Goal: Transaction & Acquisition: Purchase product/service

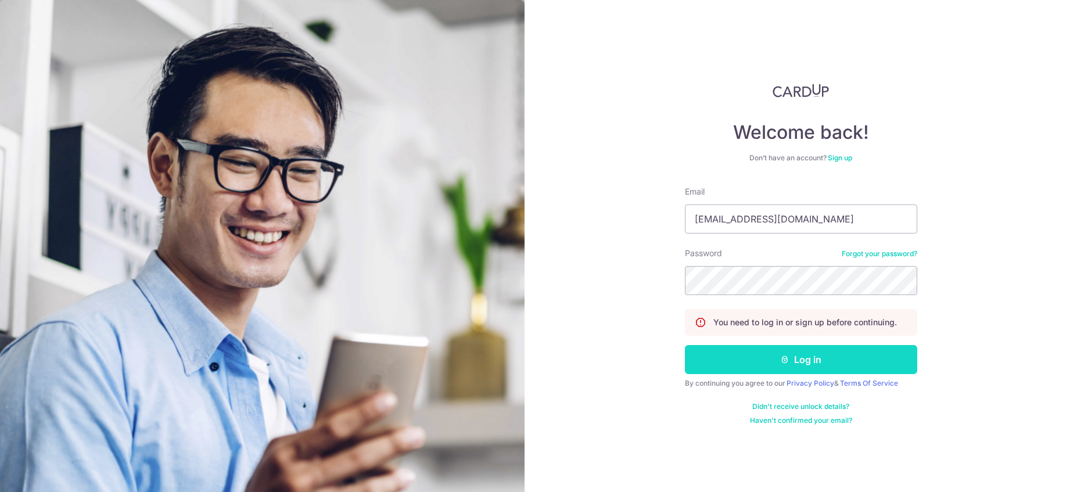
click at [822, 353] on button "Log in" at bounding box center [801, 359] width 232 height 29
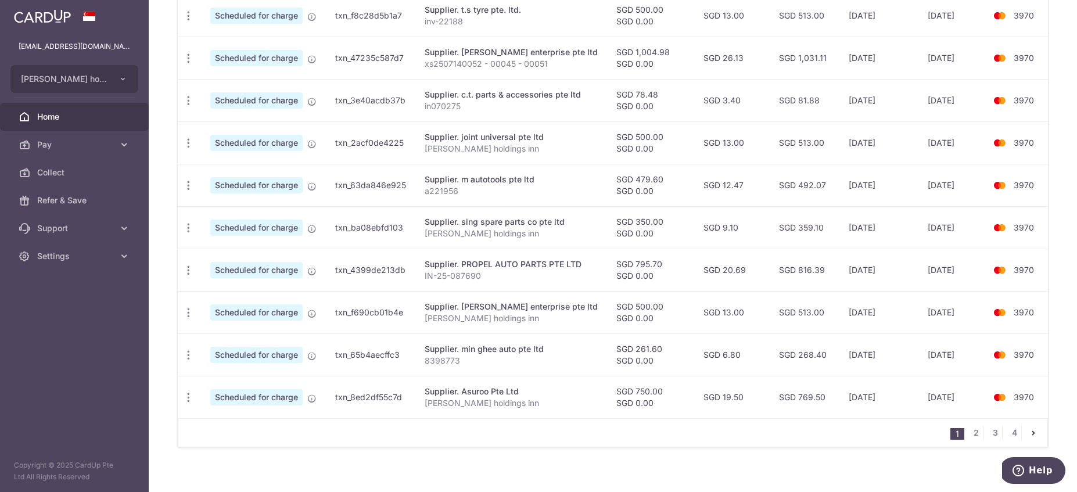
scroll to position [412, 0]
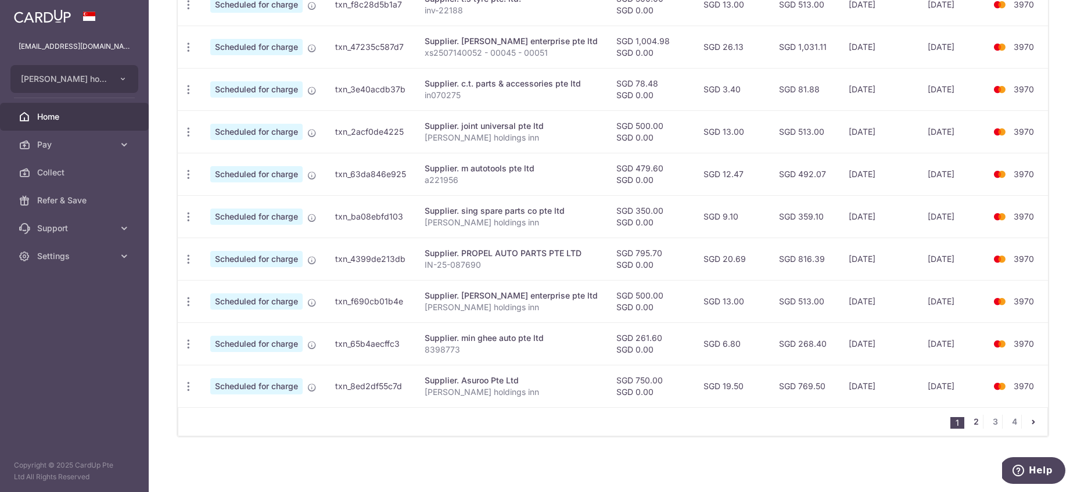
click at [969, 420] on link "2" at bounding box center [976, 422] width 14 height 14
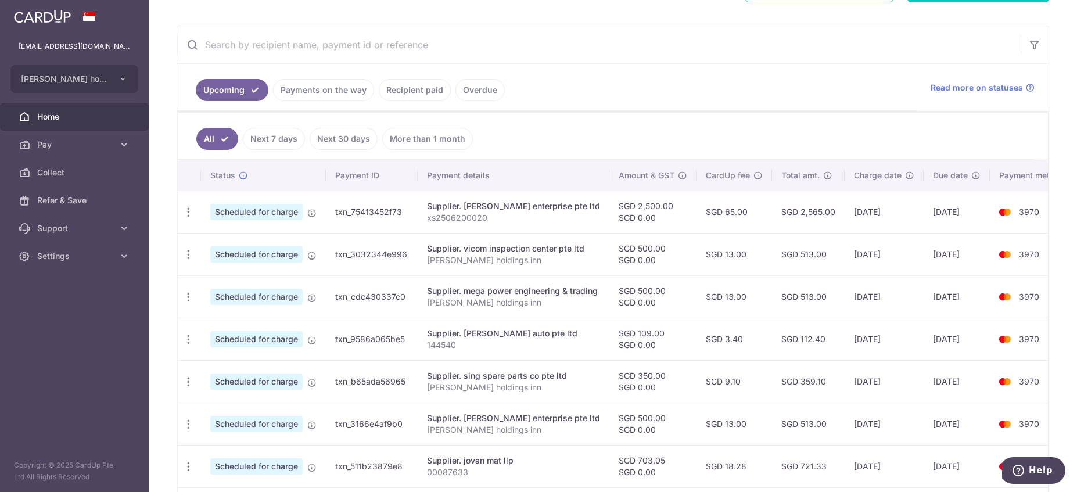
scroll to position [0, 0]
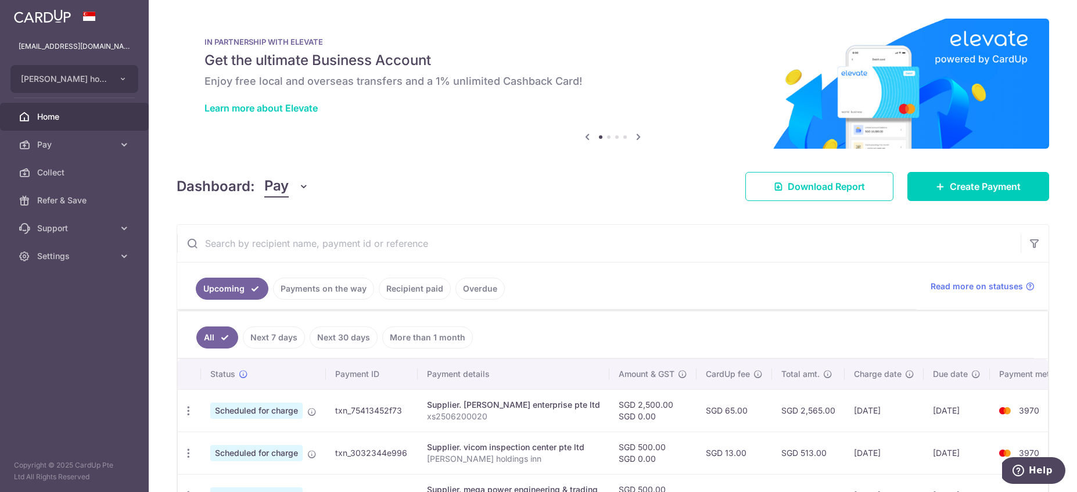
click at [552, 243] on input "text" at bounding box center [598, 243] width 843 height 37
click at [419, 247] on input "text" at bounding box center [598, 243] width 843 height 37
paste input "PSH AUTO SERVICE"
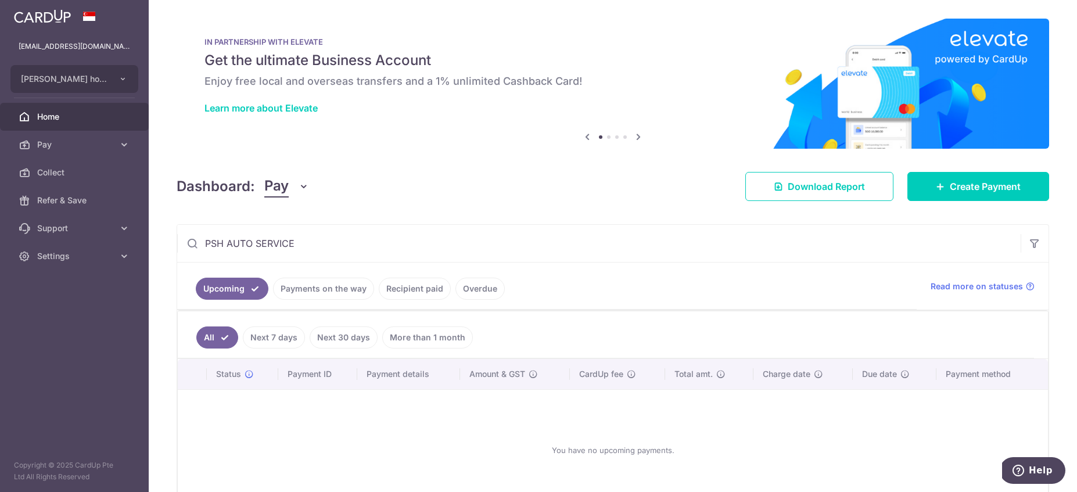
type input "PSH AUTO SERVICE"
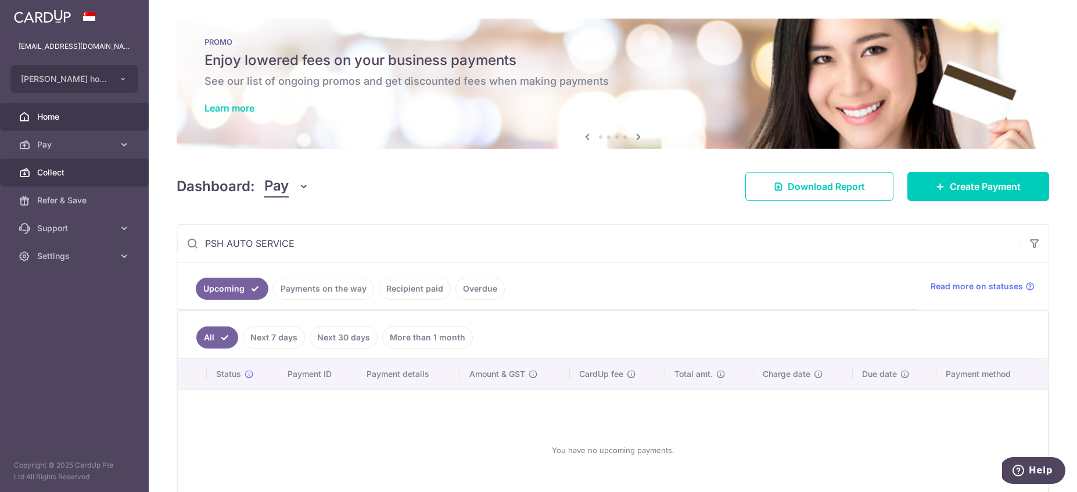
scroll to position [63, 0]
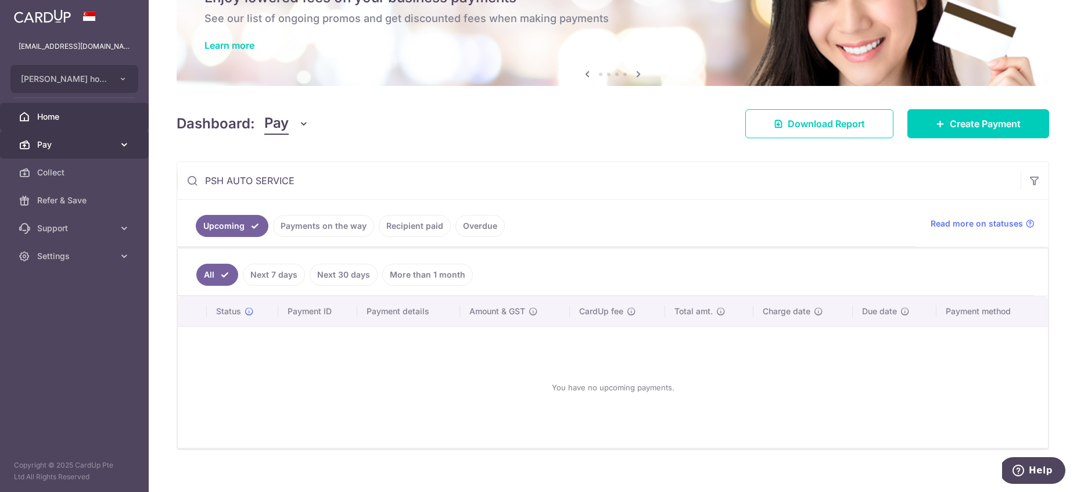
click at [71, 150] on span "Pay" at bounding box center [75, 145] width 77 height 12
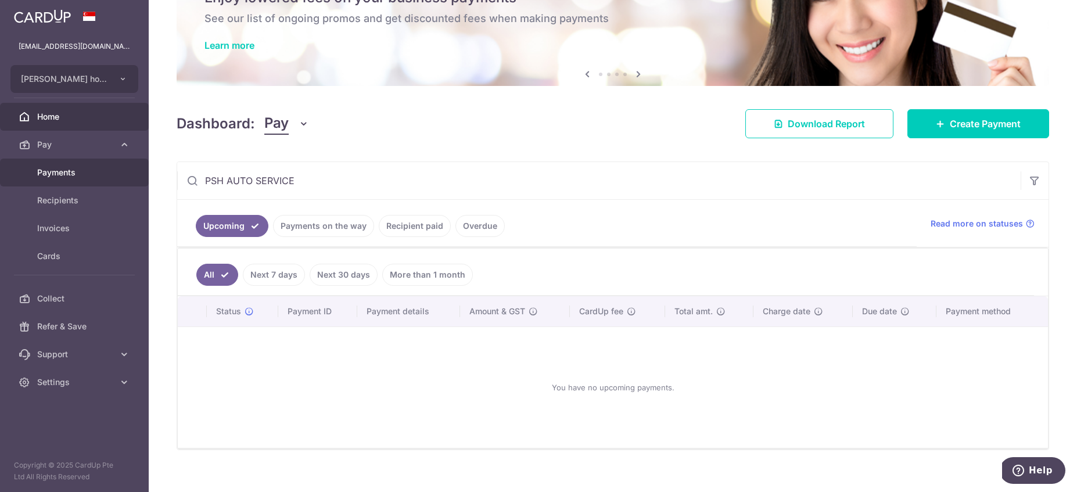
click at [53, 173] on span "Payments" at bounding box center [75, 173] width 77 height 12
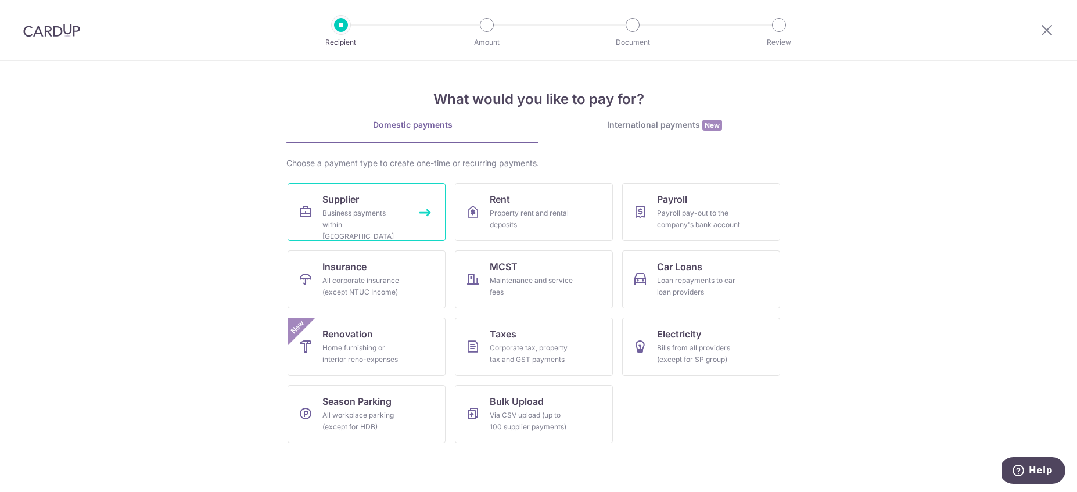
click at [365, 214] on div "Business payments within Singapore" at bounding box center [364, 224] width 84 height 35
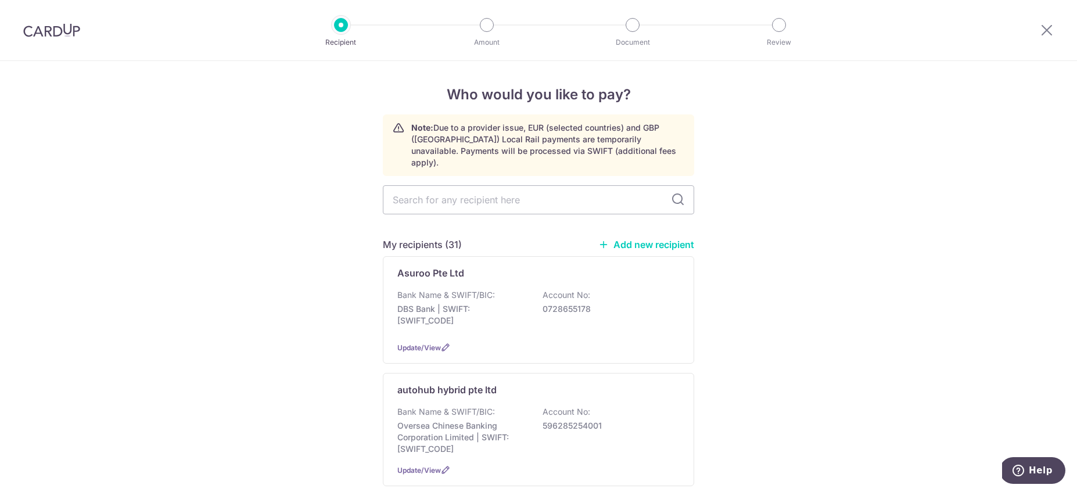
click at [637, 239] on link "Add new recipient" at bounding box center [646, 245] width 96 height 12
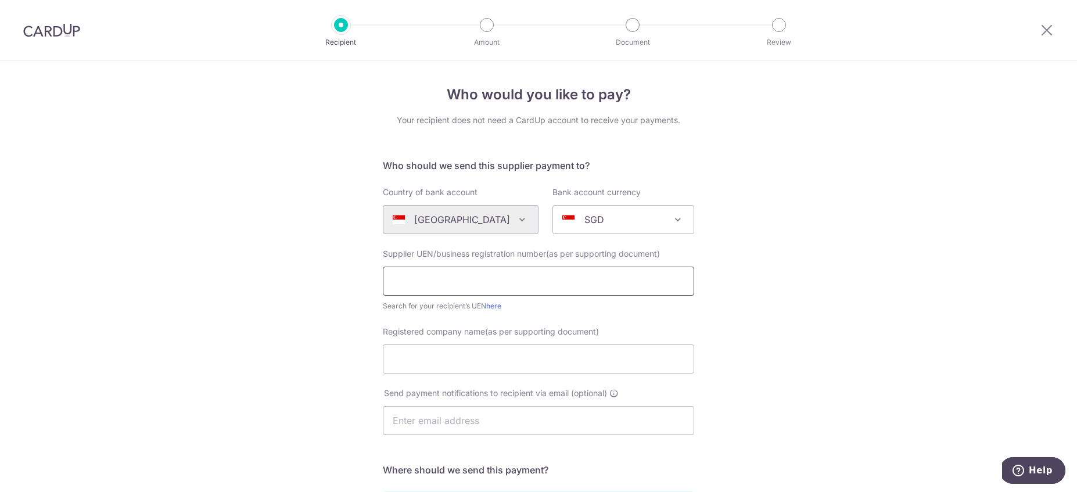
click at [401, 271] on input "text" at bounding box center [538, 281] width 311 height 29
click at [480, 278] on input "text" at bounding box center [538, 281] width 311 height 29
paste input "53498399E"
type input "53498399E"
click at [481, 356] on input "Registered company name(as per supporting document)" at bounding box center [538, 358] width 311 height 29
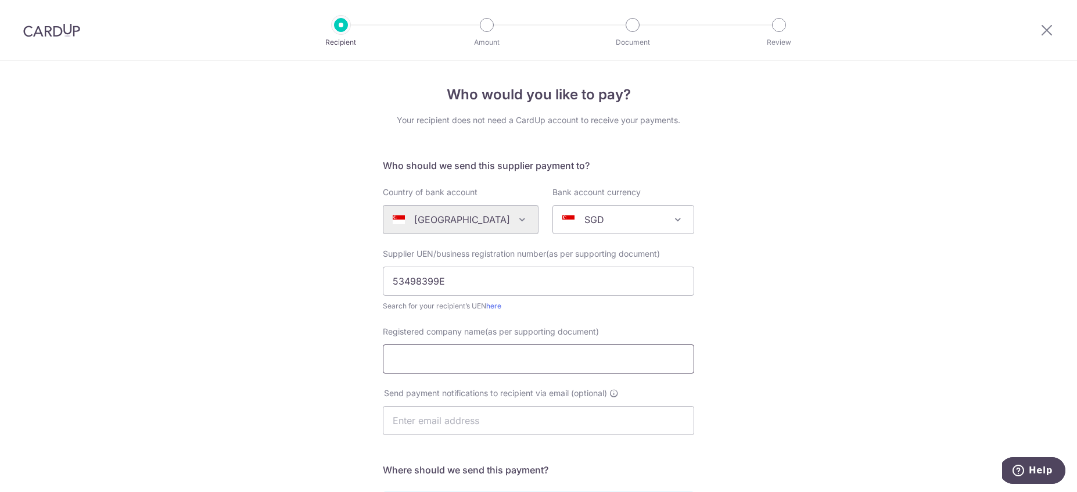
click at [440, 365] on input "Registered company name(as per supporting document)" at bounding box center [538, 358] width 311 height 29
paste input "PSH AUTO SERVICE"
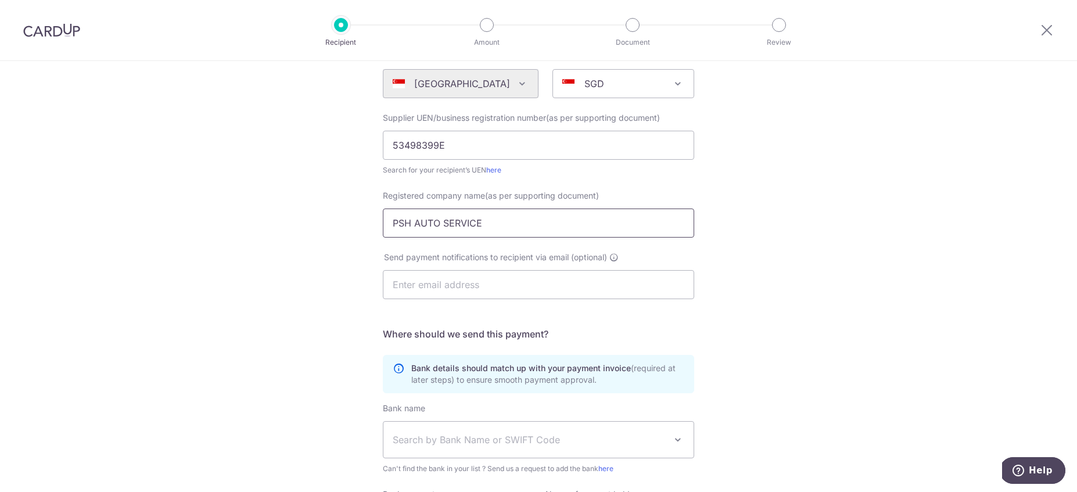
scroll to position [251, 0]
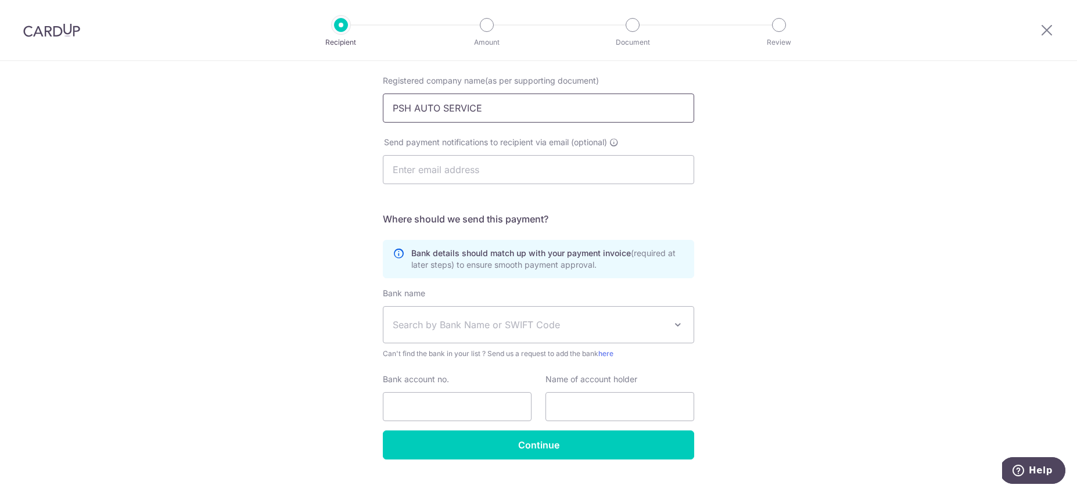
type input "PSH AUTO SERVICE"
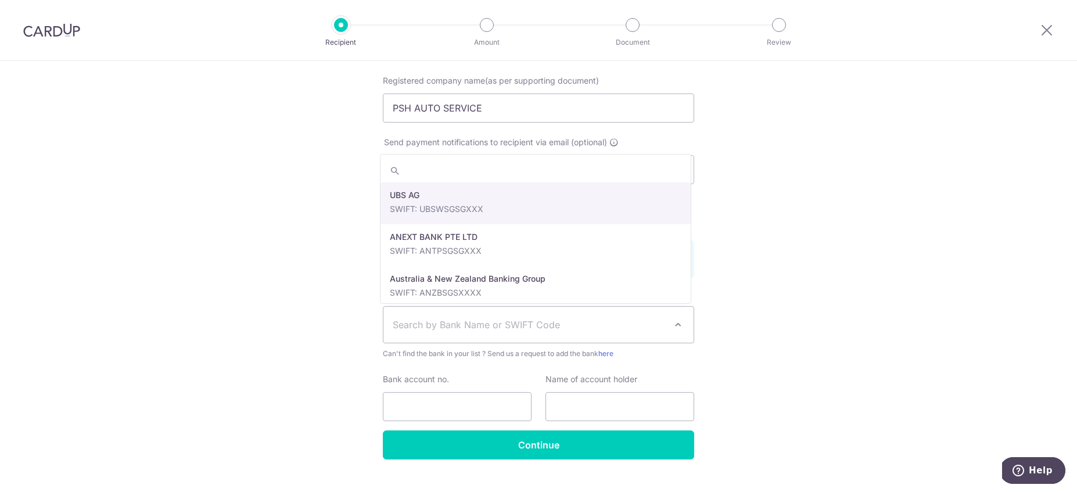
click at [472, 322] on span "Search by Bank Name or SWIFT Code" at bounding box center [529, 325] width 273 height 14
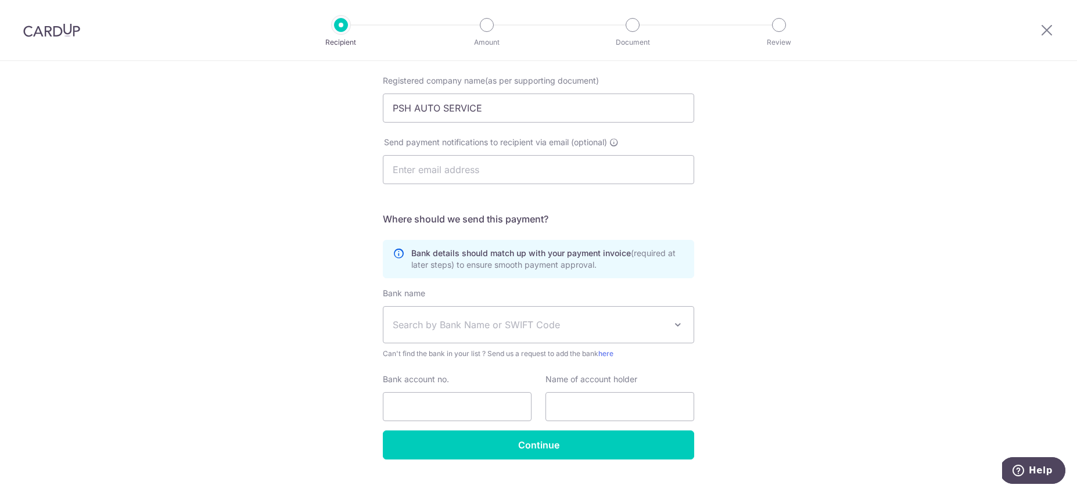
click at [445, 324] on span "Search by Bank Name or SWIFT Code" at bounding box center [529, 325] width 273 height 14
click at [452, 325] on span "Search by Bank Name or SWIFT Code" at bounding box center [529, 325] width 273 height 14
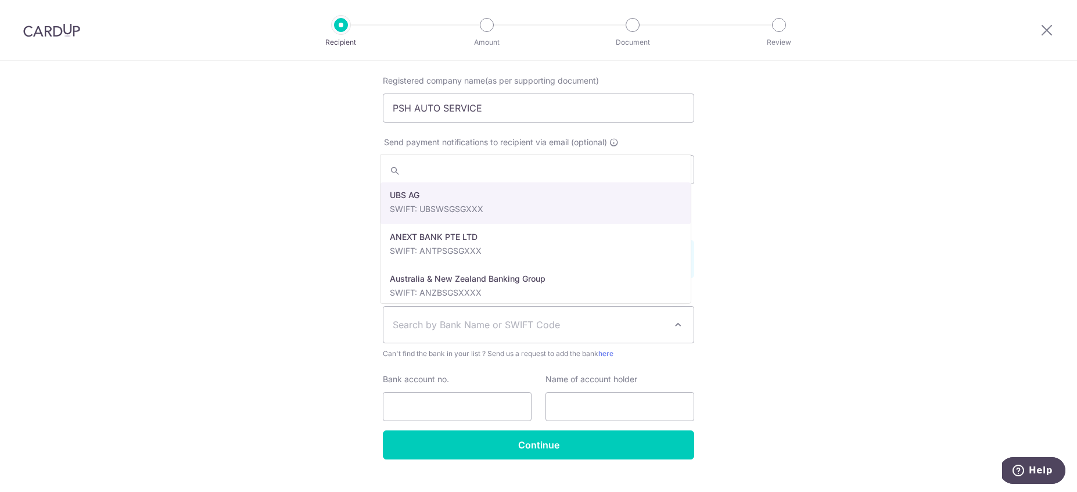
type input "s"
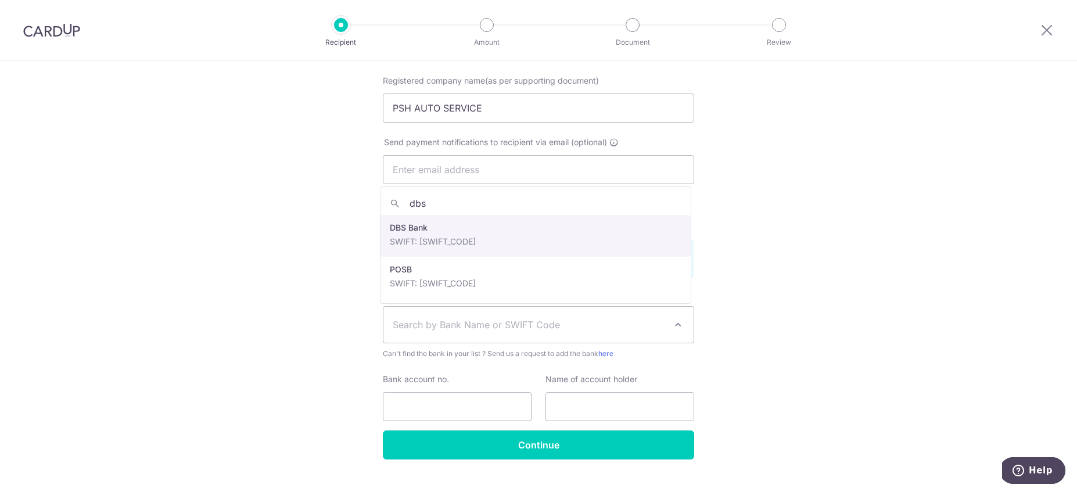
type input "dbs"
select select "6"
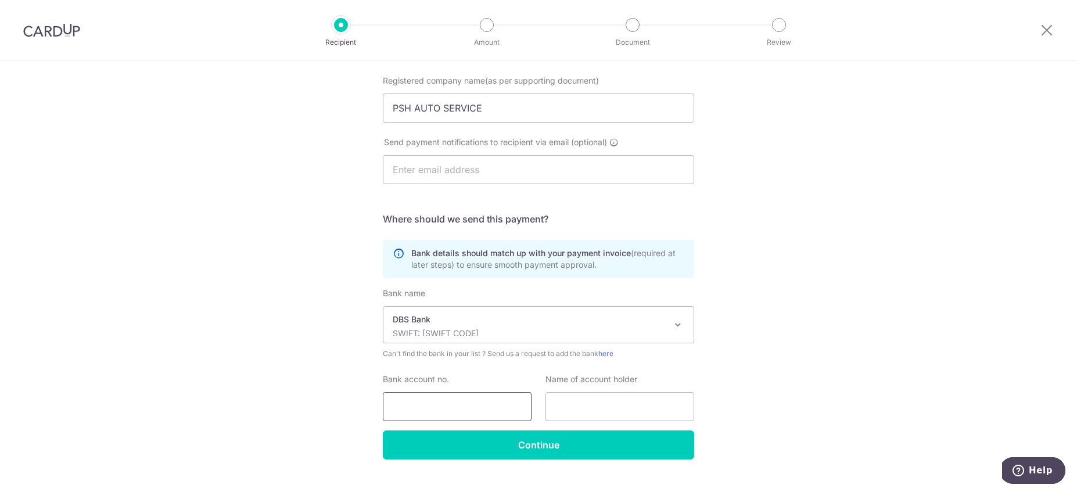
click at [469, 408] on input "Bank account no." at bounding box center [457, 406] width 149 height 29
click at [495, 407] on input "Bank account no." at bounding box center [457, 406] width 149 height 29
paste input "072-133716-9"
drag, startPoint x: 443, startPoint y: 409, endPoint x: 504, endPoint y: 417, distance: 60.9
click at [443, 409] on input "072-133716-9" at bounding box center [457, 406] width 149 height 29
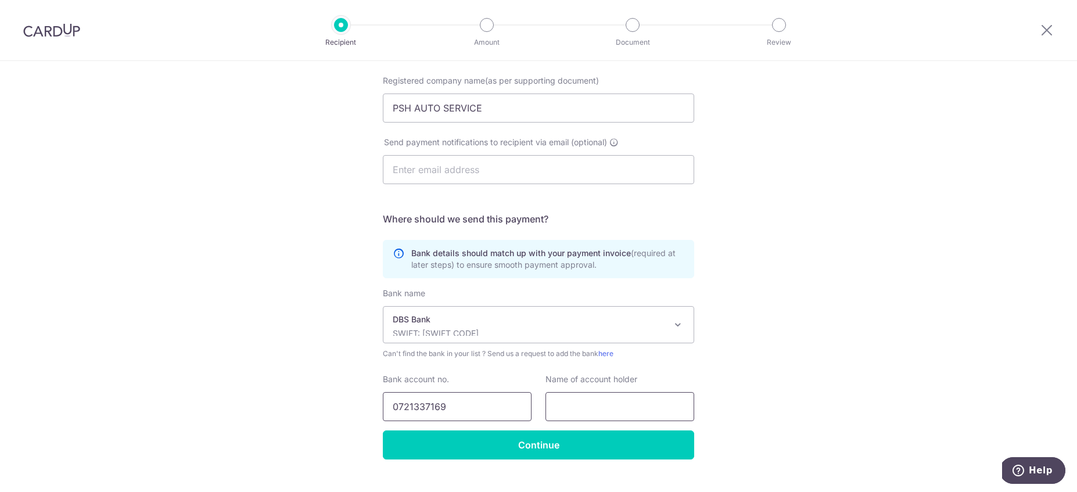
type input "0721337169"
click at [566, 403] on input "text" at bounding box center [619, 406] width 149 height 29
drag, startPoint x: 389, startPoint y: 107, endPoint x: 479, endPoint y: 108, distance: 90.6
click at [479, 108] on input "PSH AUTO SERVICE" at bounding box center [538, 108] width 311 height 29
click at [617, 401] on input "text" at bounding box center [619, 406] width 149 height 29
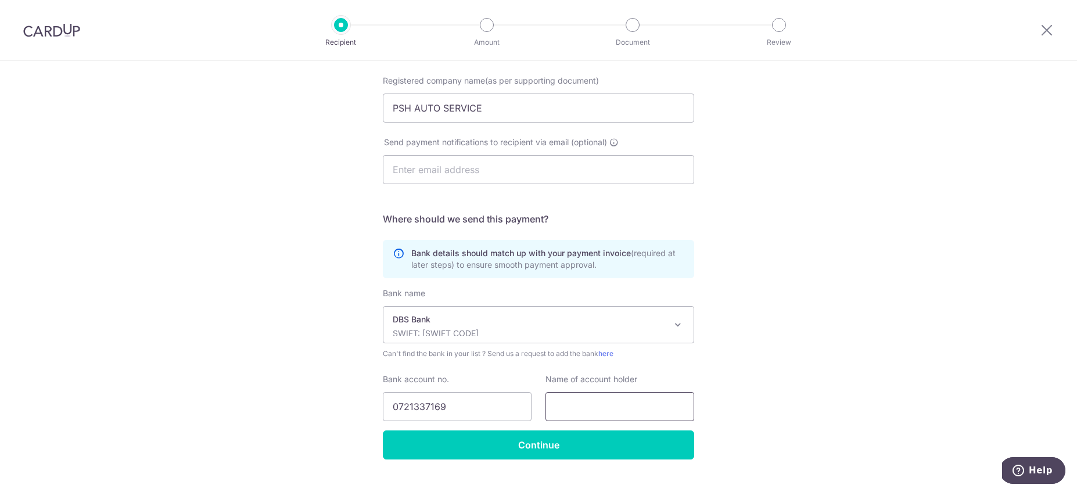
paste input "PSH AUTO SERVICE"
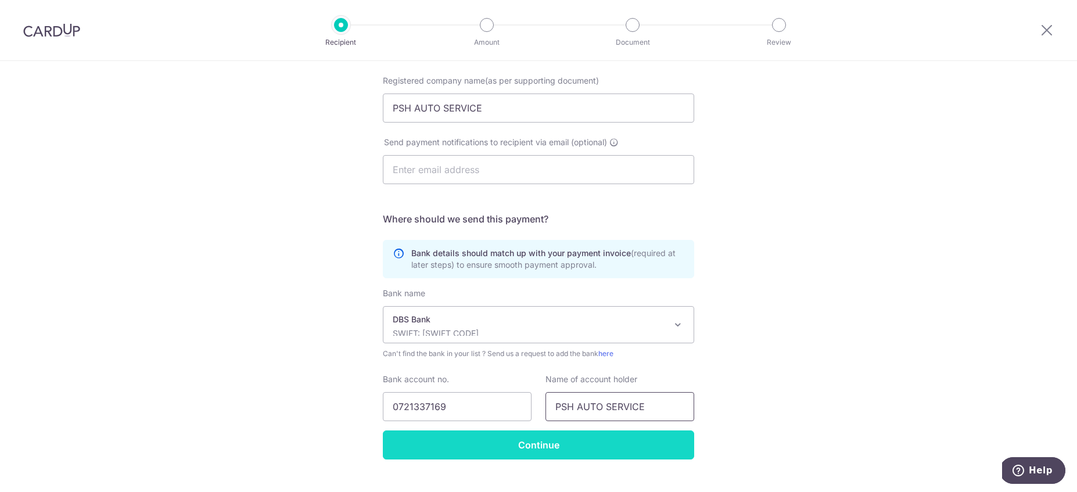
type input "PSH AUTO SERVICE"
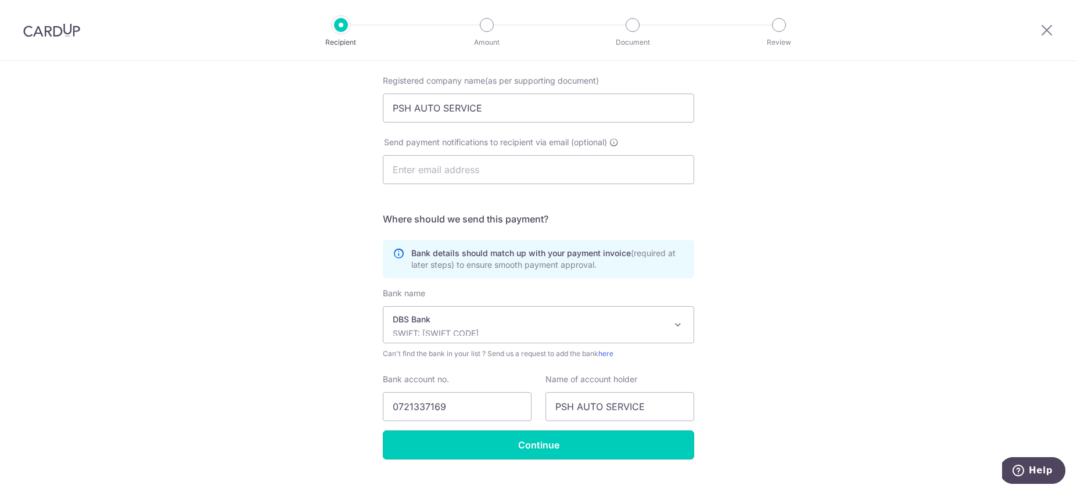
click at [598, 446] on input "Continue" at bounding box center [538, 444] width 311 height 29
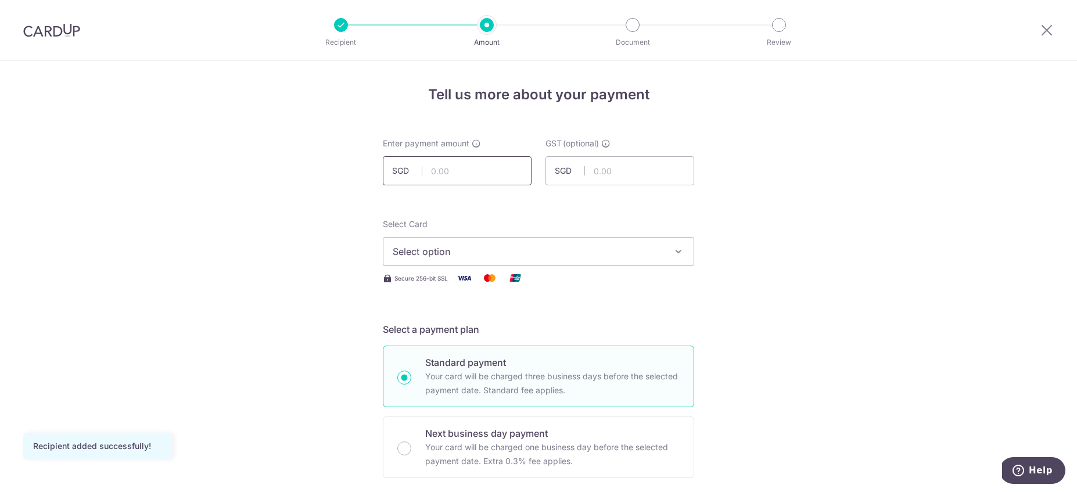
click at [487, 173] on input "text" at bounding box center [457, 170] width 149 height 29
type input "500.00"
click at [428, 256] on span "Select option" at bounding box center [528, 252] width 271 height 14
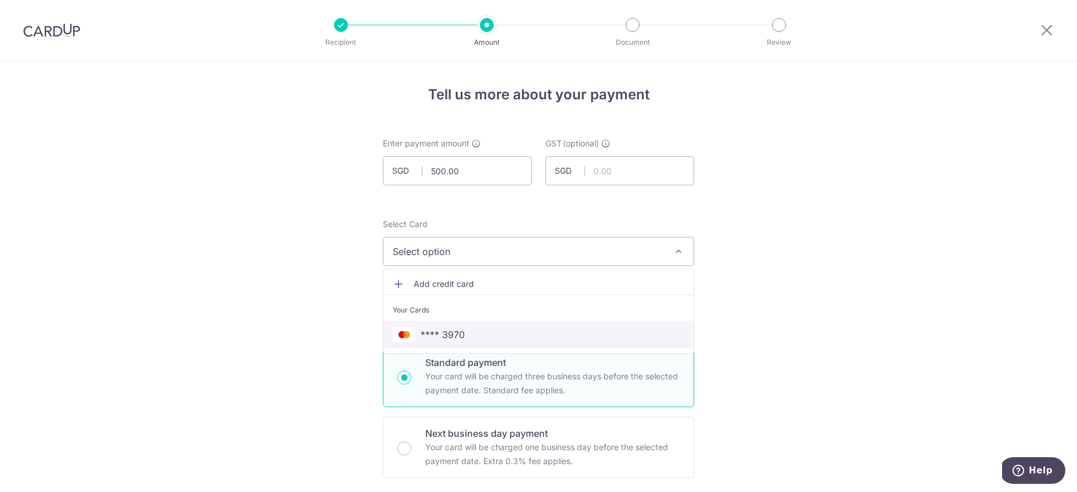
click at [478, 336] on span "**** 3970" at bounding box center [539, 335] width 292 height 14
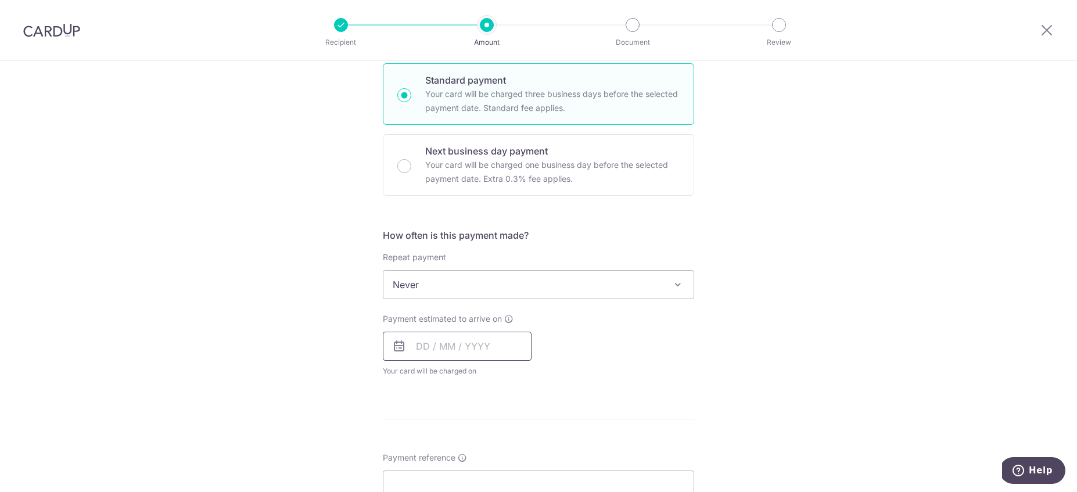
scroll to position [355, 0]
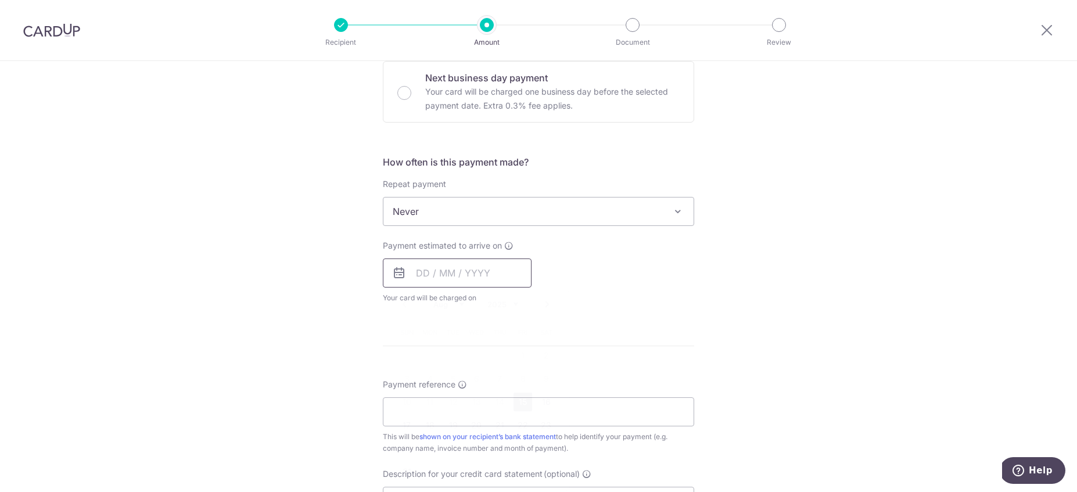
click at [429, 272] on input "text" at bounding box center [457, 272] width 149 height 29
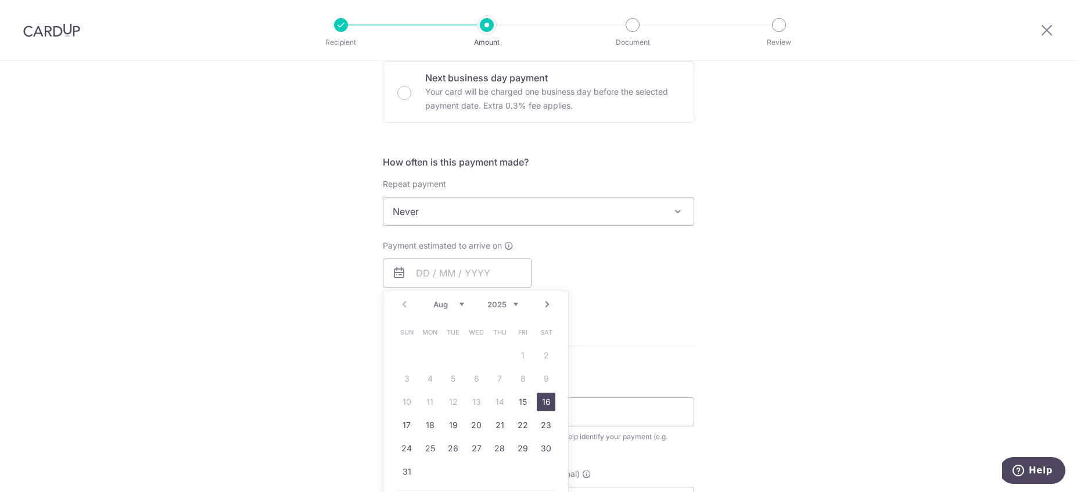
click at [538, 403] on link "16" at bounding box center [546, 402] width 19 height 19
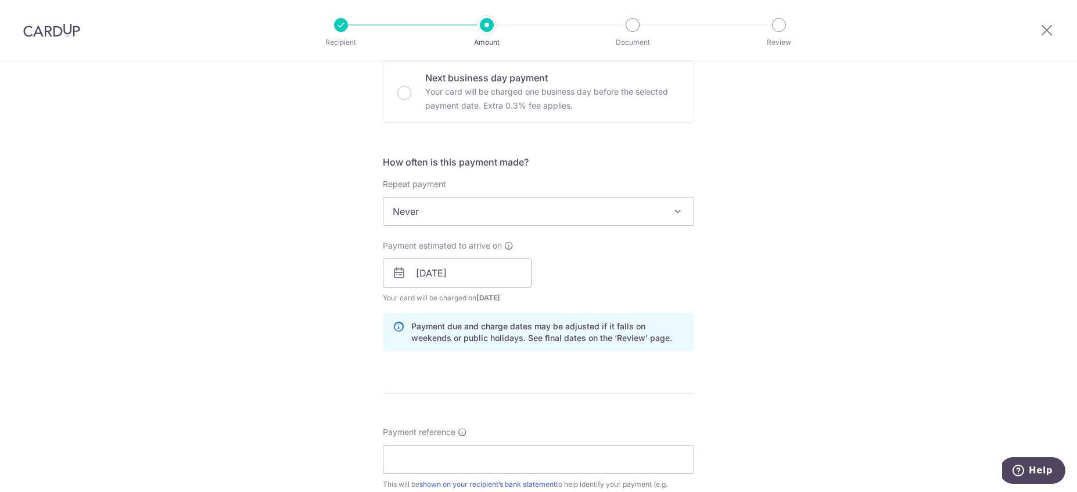
scroll to position [366, 0]
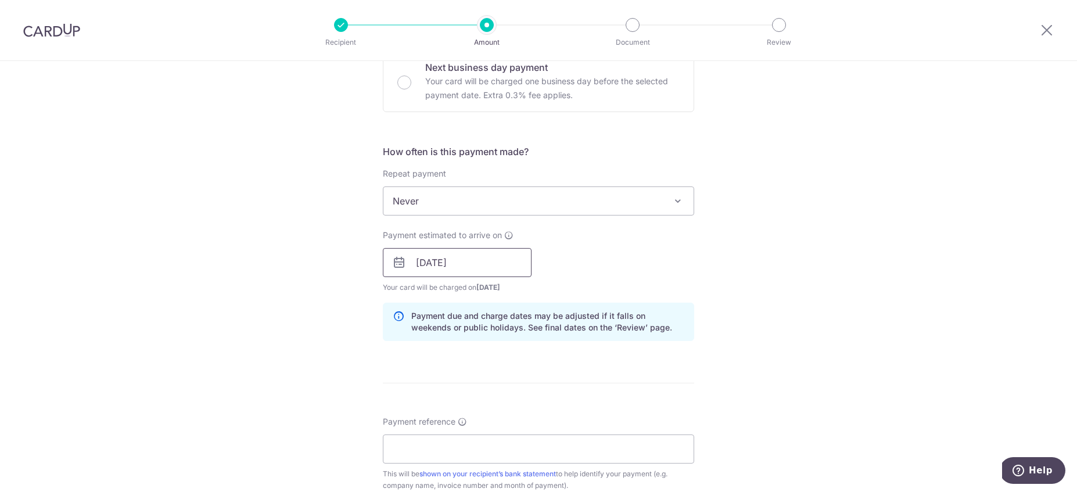
click at [416, 269] on input "16/08/2025" at bounding box center [457, 262] width 149 height 29
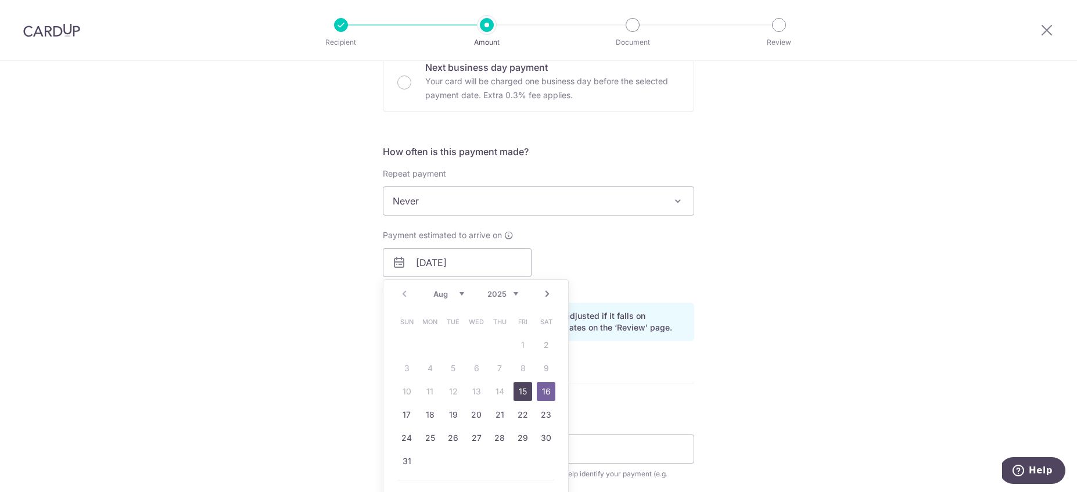
click at [517, 393] on link "15" at bounding box center [522, 391] width 19 height 19
type input "15/08/2025"
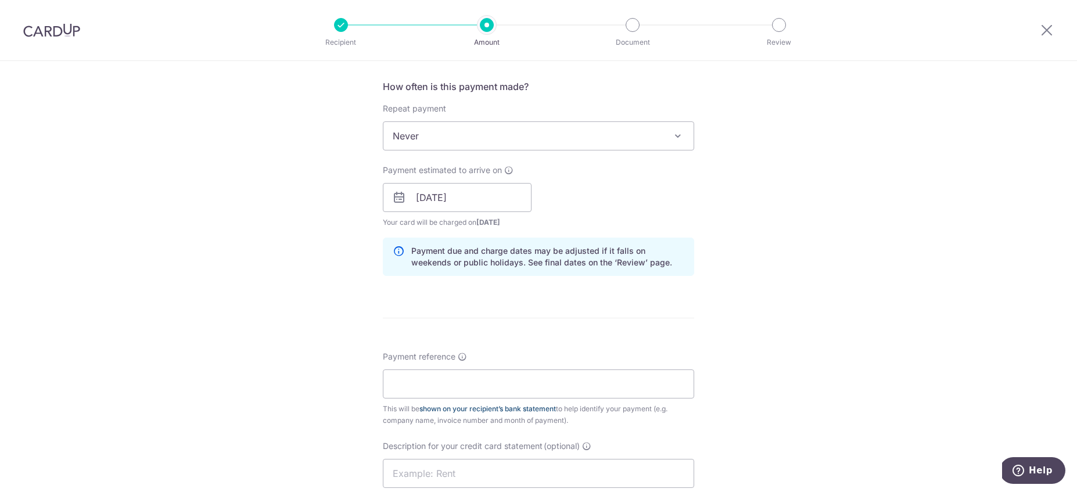
scroll to position [491, 0]
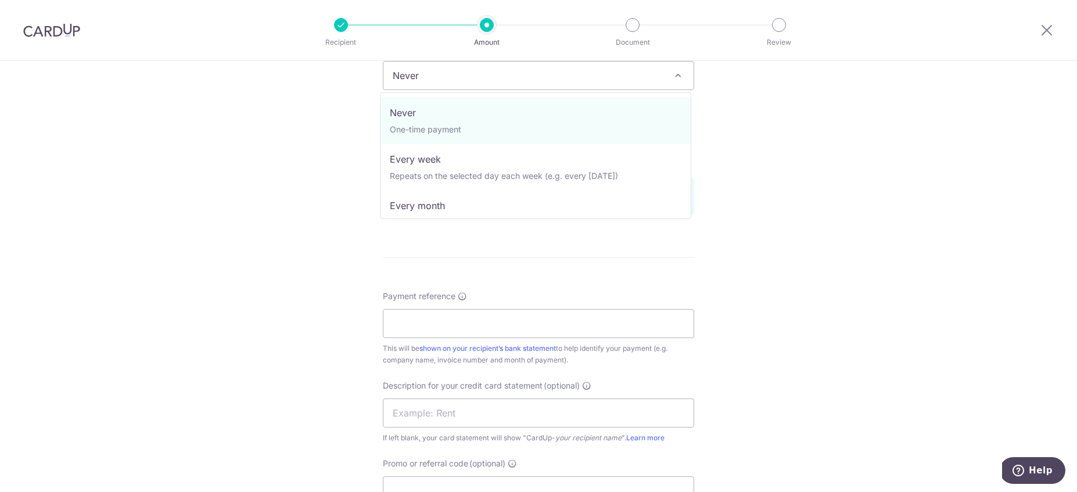
click at [579, 82] on span "Never" at bounding box center [538, 76] width 310 height 28
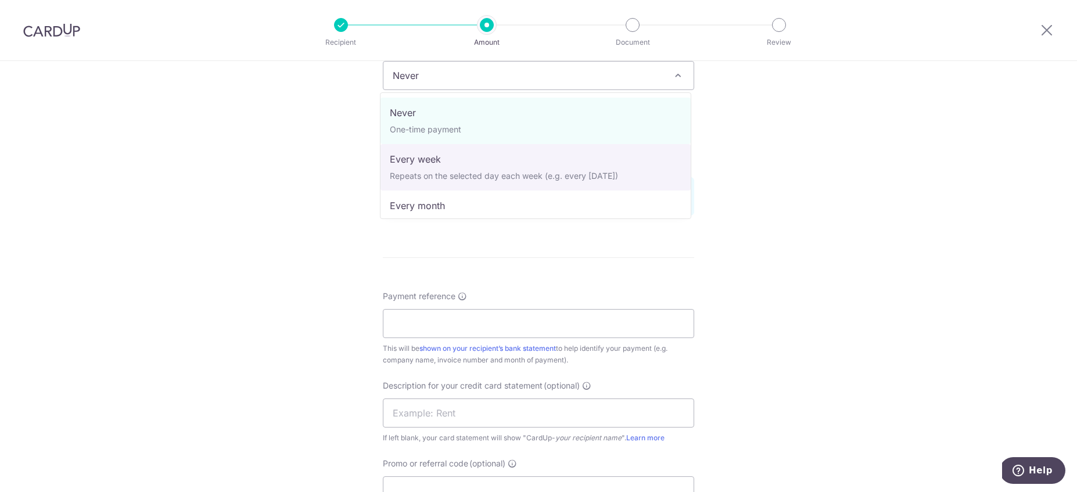
select select "2"
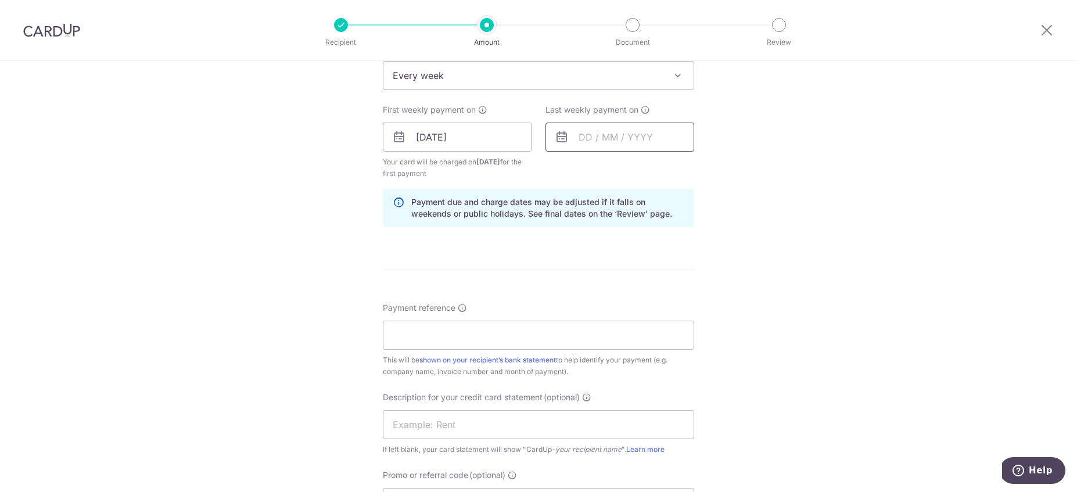
click at [571, 136] on input "text" at bounding box center [619, 137] width 149 height 29
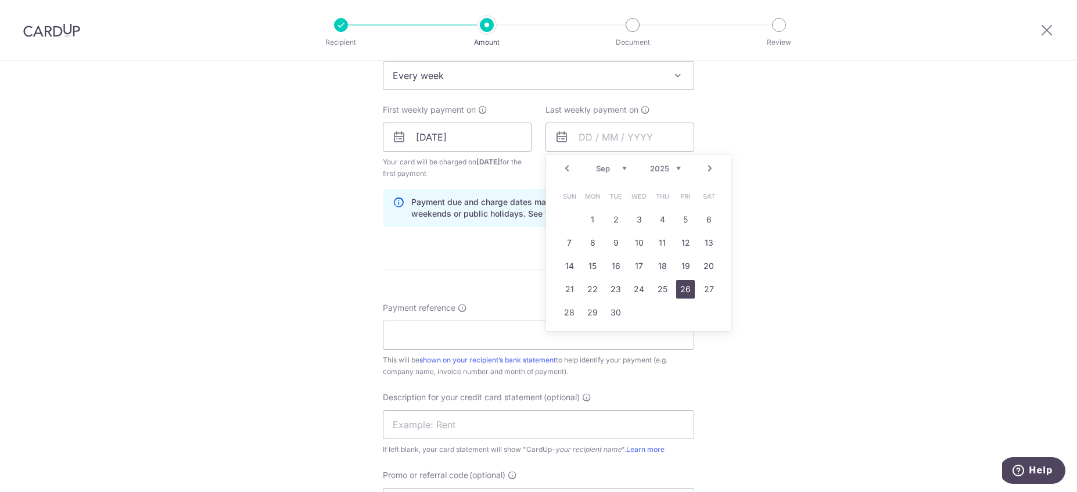
click at [687, 291] on link "26" at bounding box center [685, 289] width 19 height 19
type input "26/09/2025"
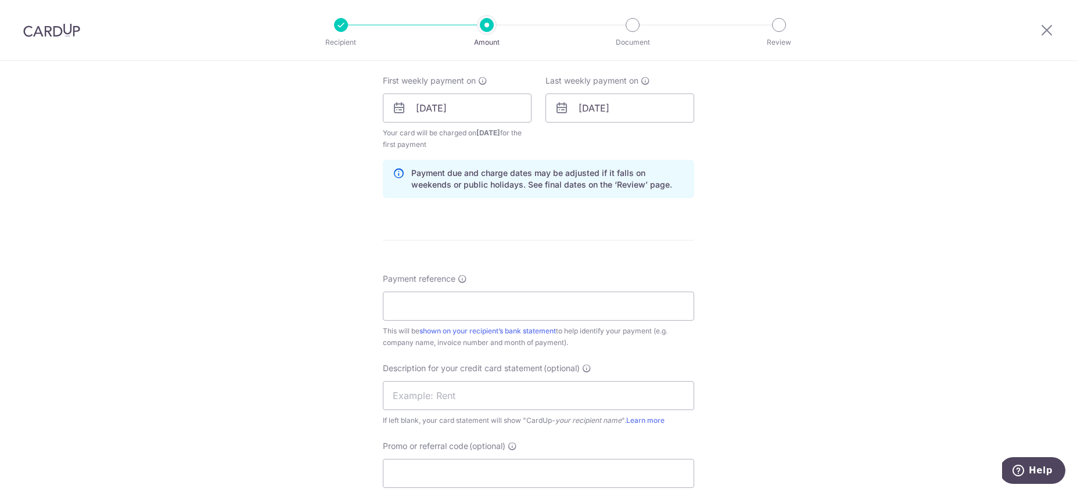
scroll to position [554, 0]
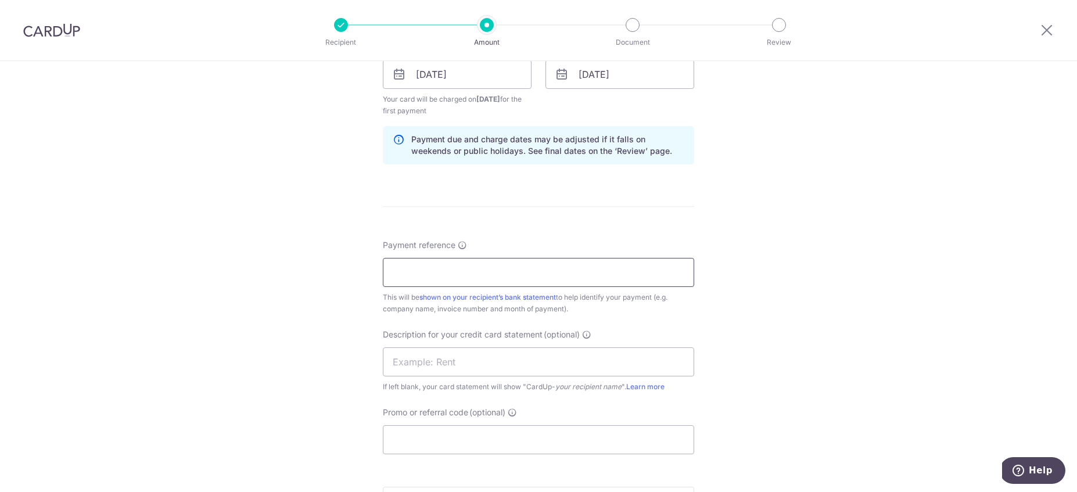
click at [467, 264] on input "Payment reference" at bounding box center [538, 272] width 311 height 29
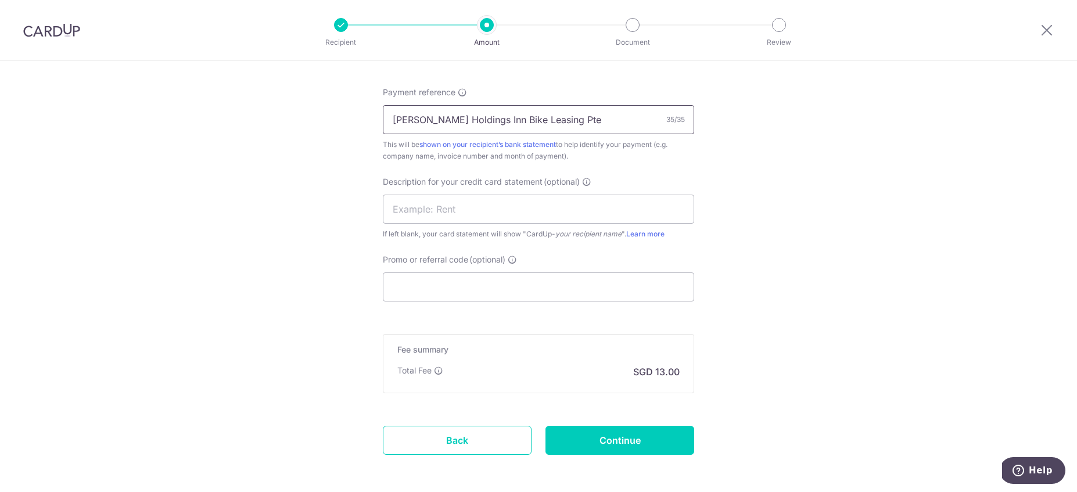
scroll to position [757, 0]
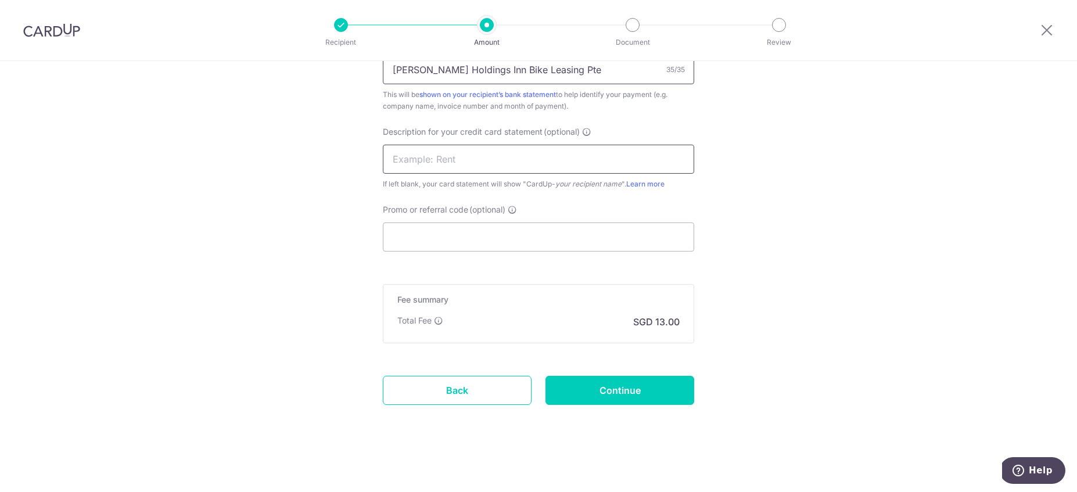
type input "Stark Holdings Inn Bike Leasing Pte"
drag, startPoint x: 463, startPoint y: 148, endPoint x: 462, endPoint y: 155, distance: 7.1
click at [462, 155] on input "text" at bounding box center [538, 159] width 311 height 29
type input "Leather"
click at [638, 389] on input "Continue" at bounding box center [619, 390] width 149 height 29
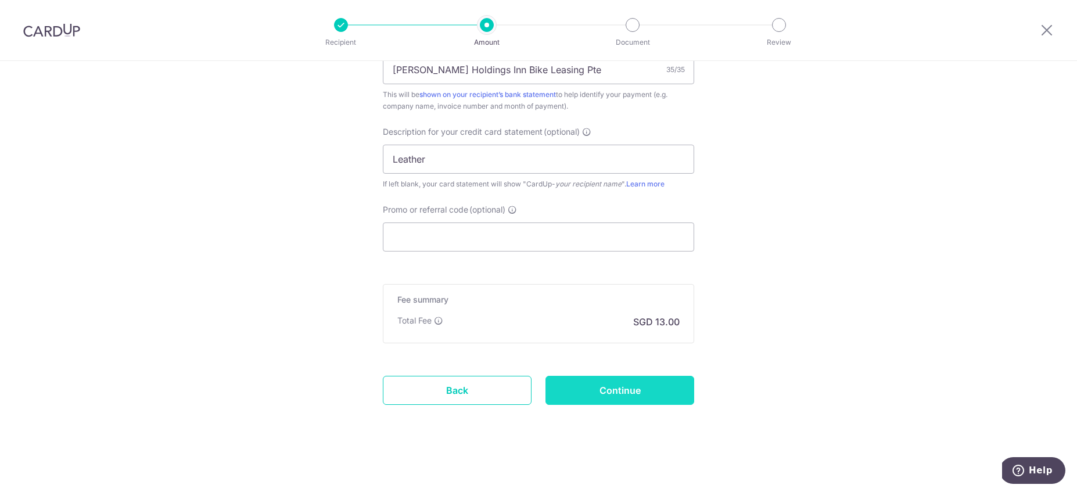
type input "Create Schedule"
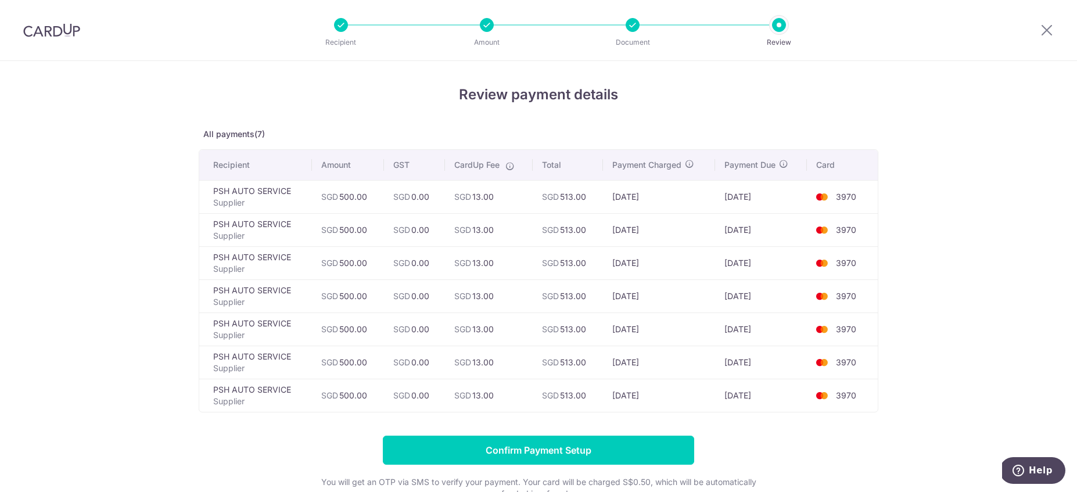
scroll to position [125, 0]
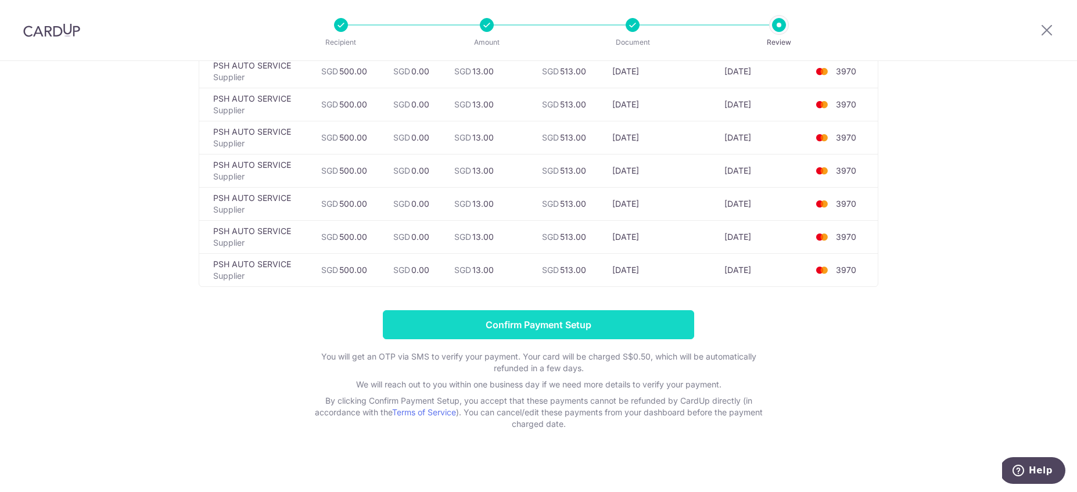
click at [645, 327] on input "Confirm Payment Setup" at bounding box center [538, 324] width 311 height 29
